Goal: Information Seeking & Learning: Learn about a topic

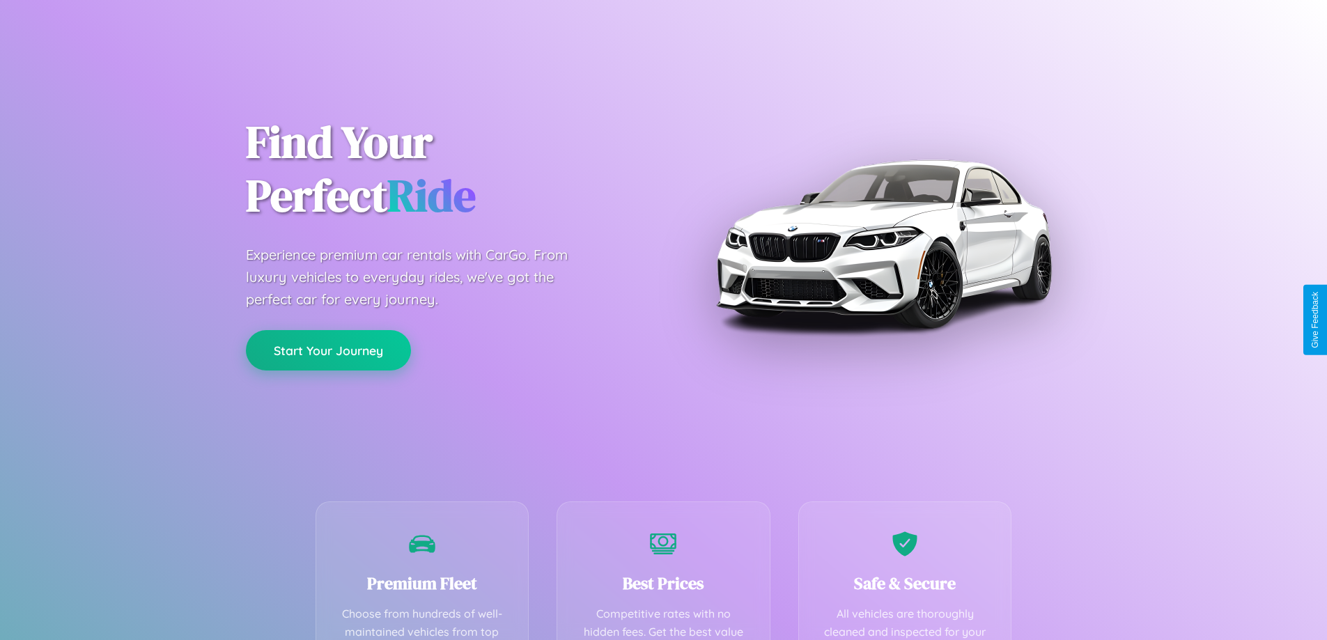
click at [328, 351] on button "Start Your Journey" at bounding box center [328, 350] width 165 height 40
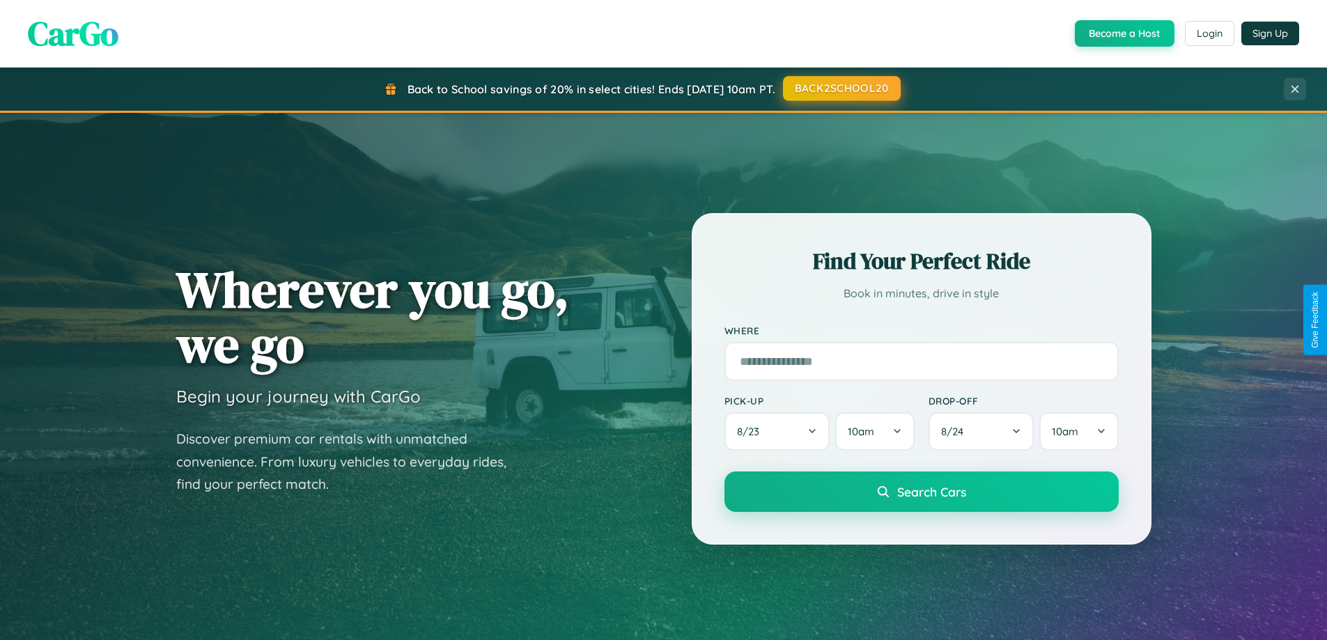
click at [841, 89] on button "BACK2SCHOOL20" at bounding box center [842, 88] width 118 height 25
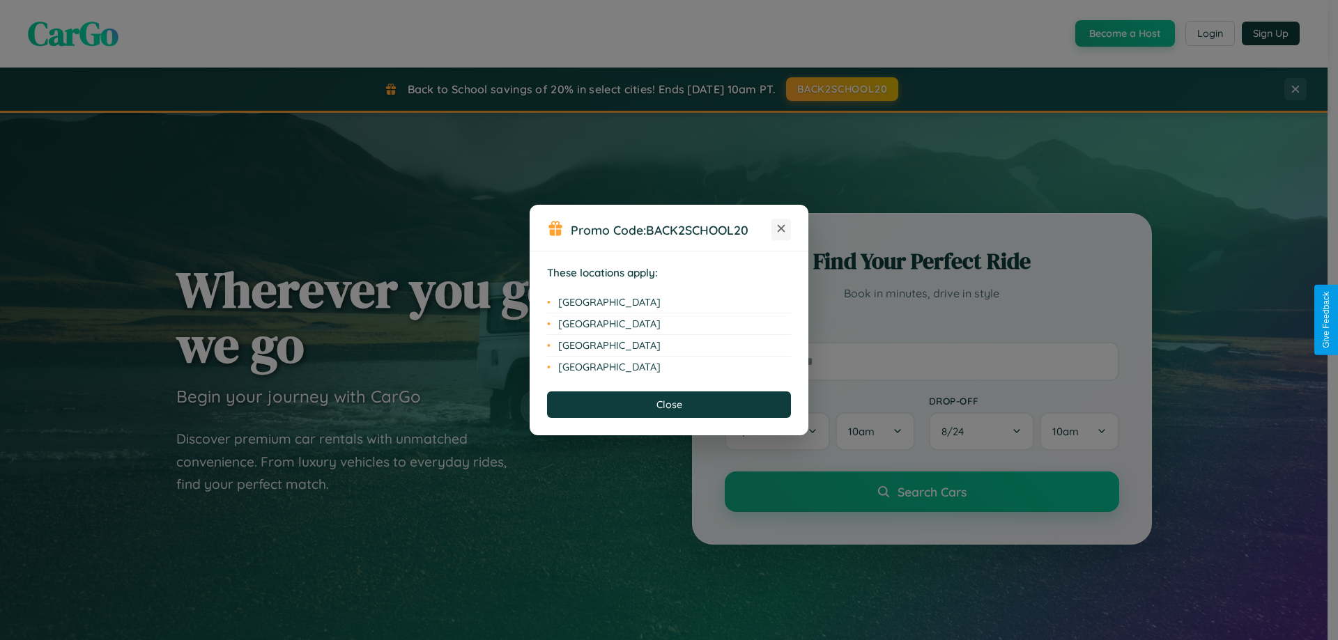
click at [781, 229] on icon at bounding box center [782, 229] width 8 height 8
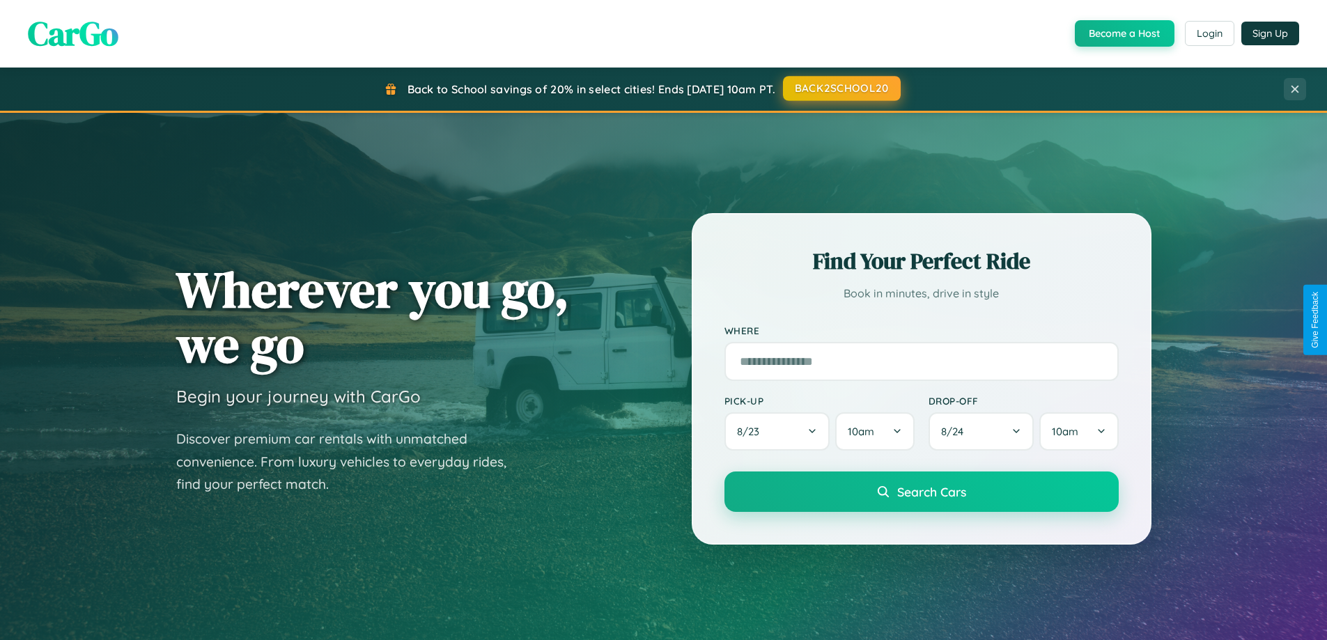
click at [841, 88] on button "BACK2SCHOOL20" at bounding box center [842, 88] width 118 height 25
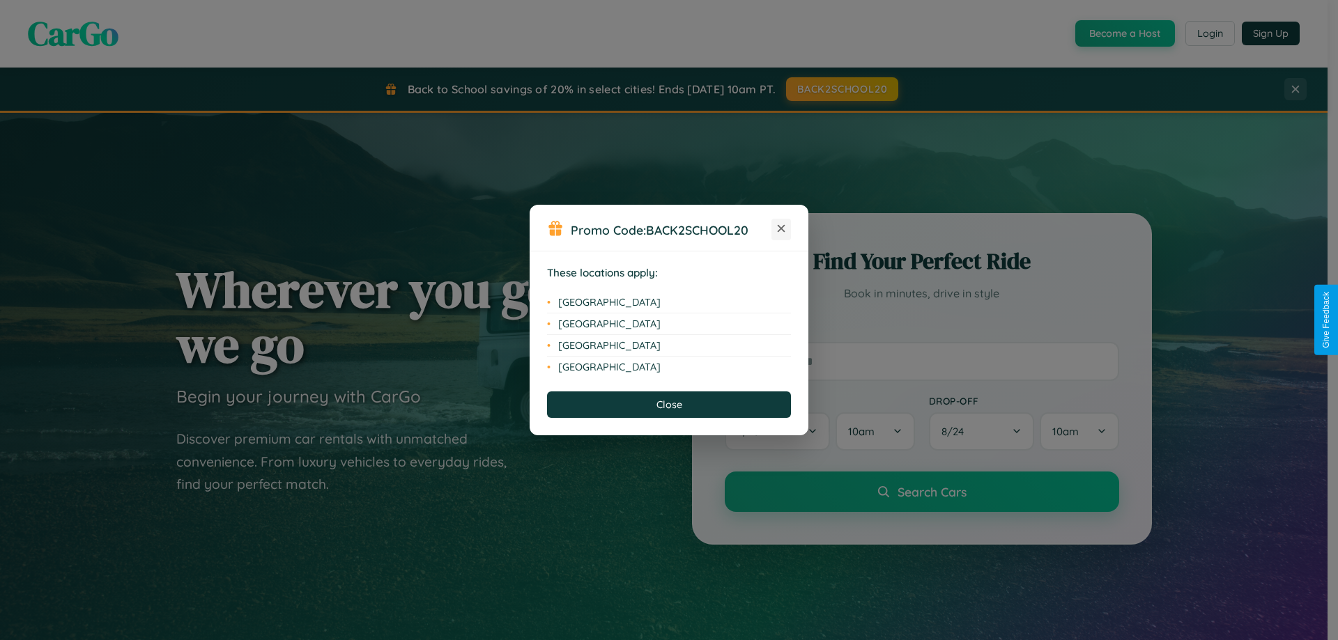
click at [781, 229] on icon at bounding box center [782, 229] width 8 height 8
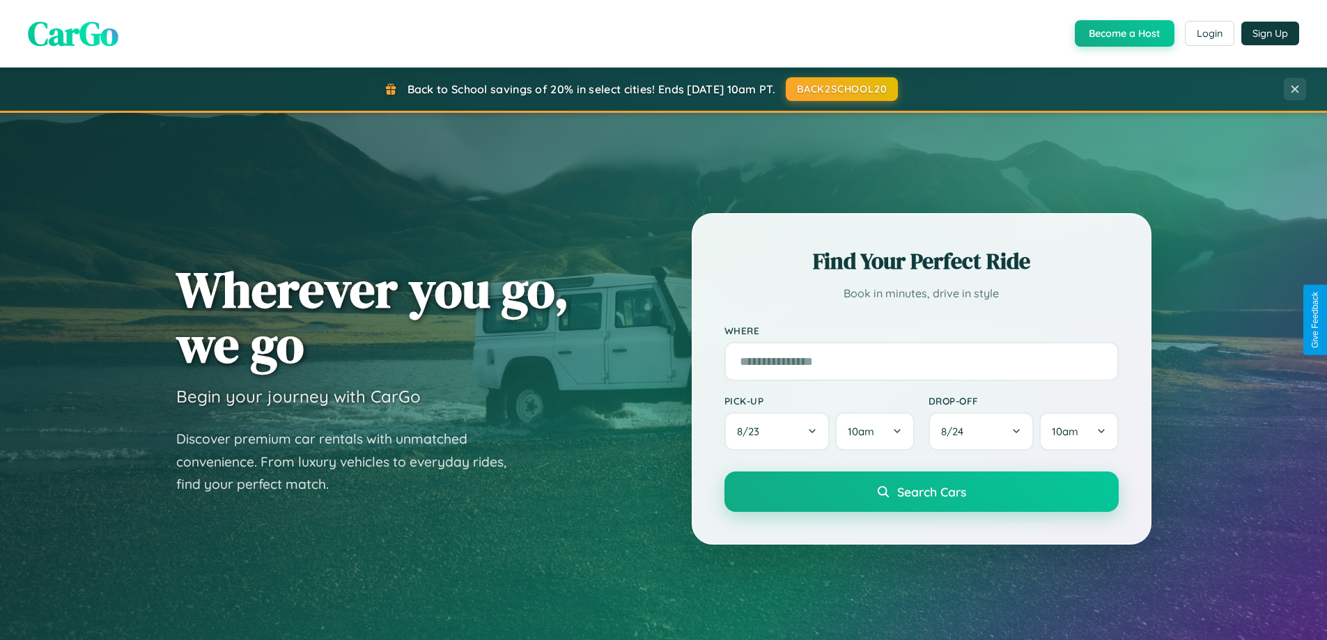
scroll to position [2681, 0]
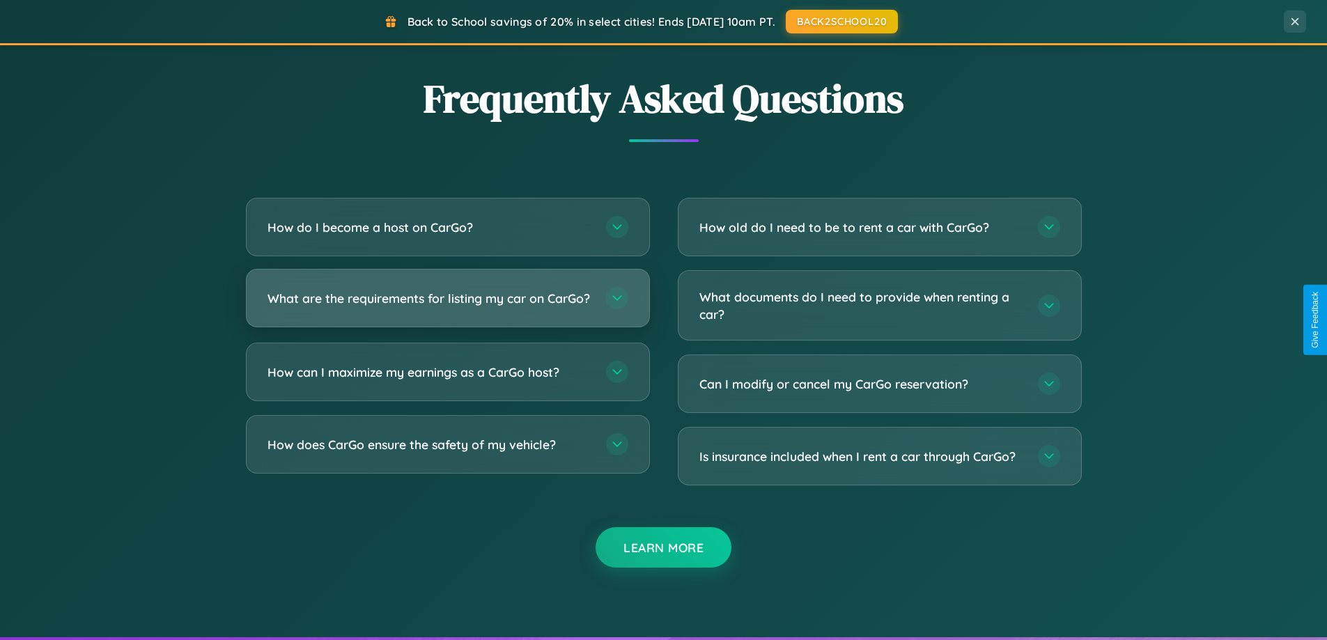
click at [447, 304] on h3 "What are the requirements for listing my car on CarGo?" at bounding box center [430, 298] width 325 height 17
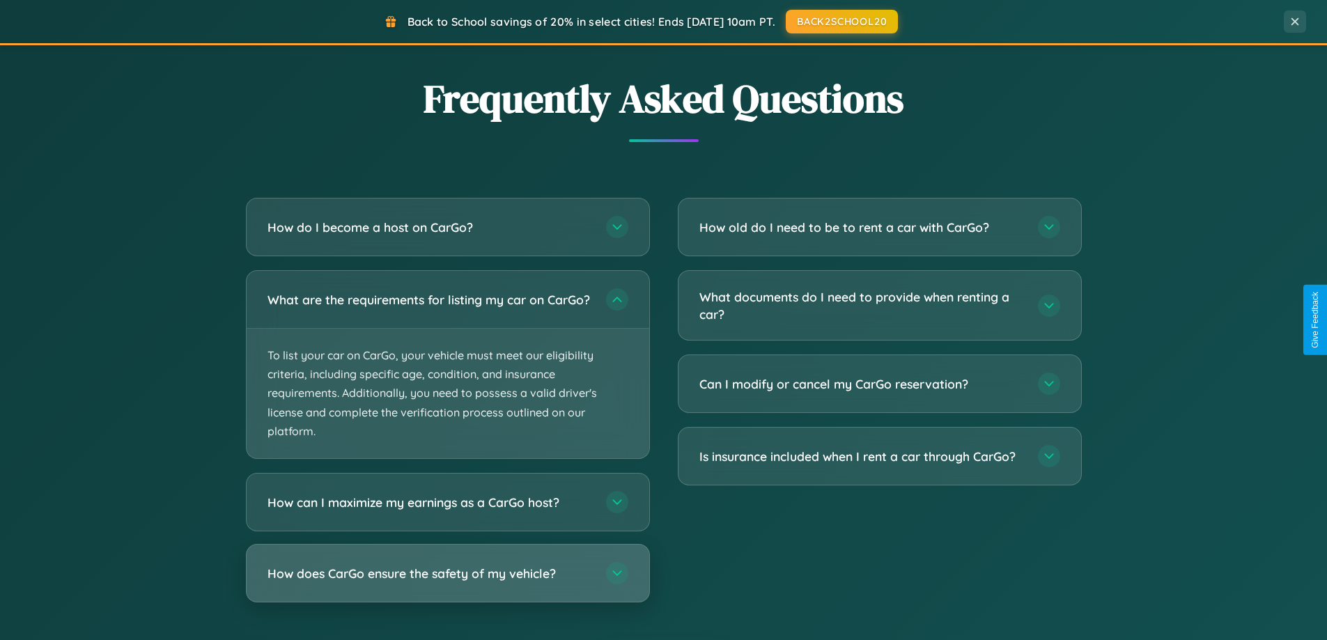
click at [447, 582] on h3 "How does CarGo ensure the safety of my vehicle?" at bounding box center [430, 573] width 325 height 17
